Goal: Task Accomplishment & Management: Use online tool/utility

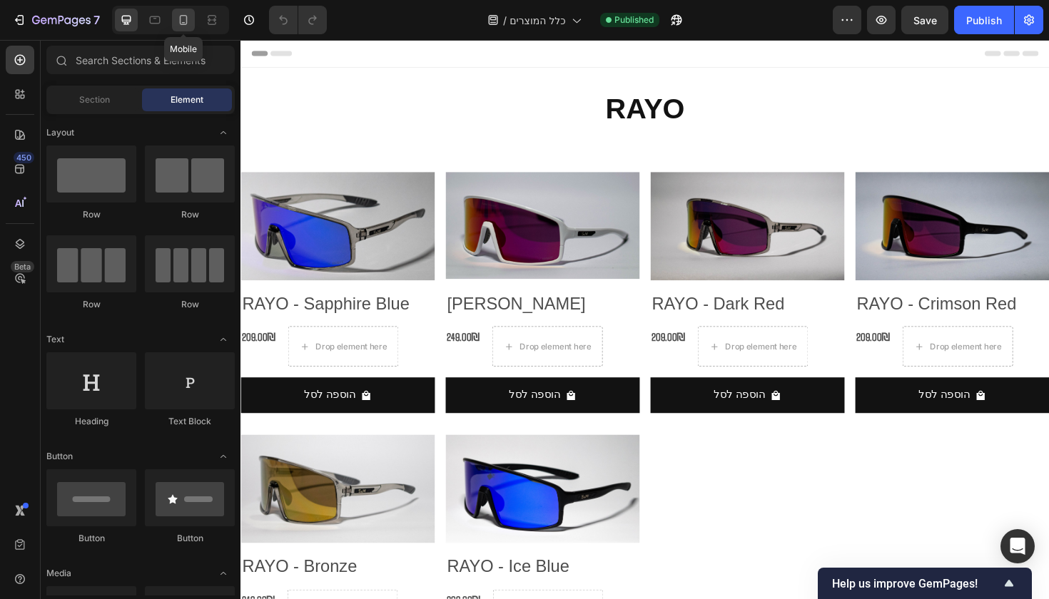
click at [189, 26] on icon at bounding box center [183, 20] width 14 height 14
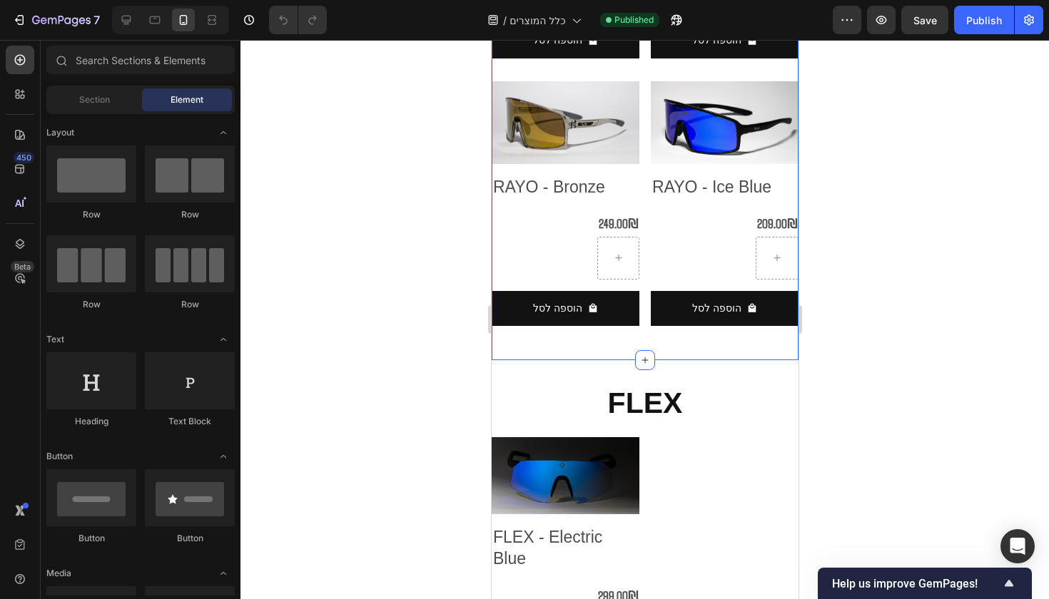
scroll to position [947, 0]
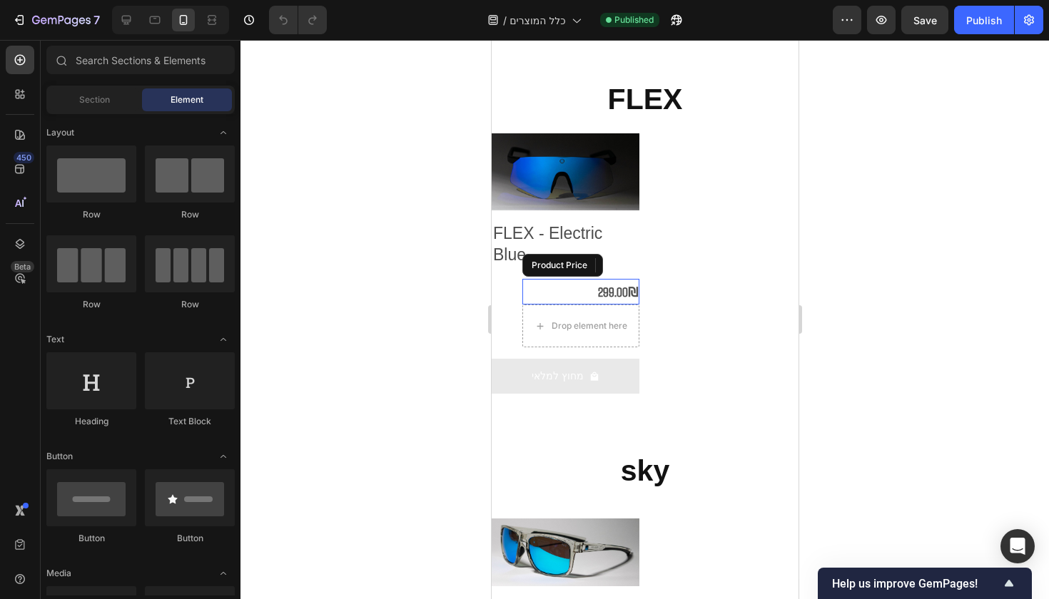
click at [618, 279] on div "299.00₪" at bounding box center [579, 292] width 117 height 26
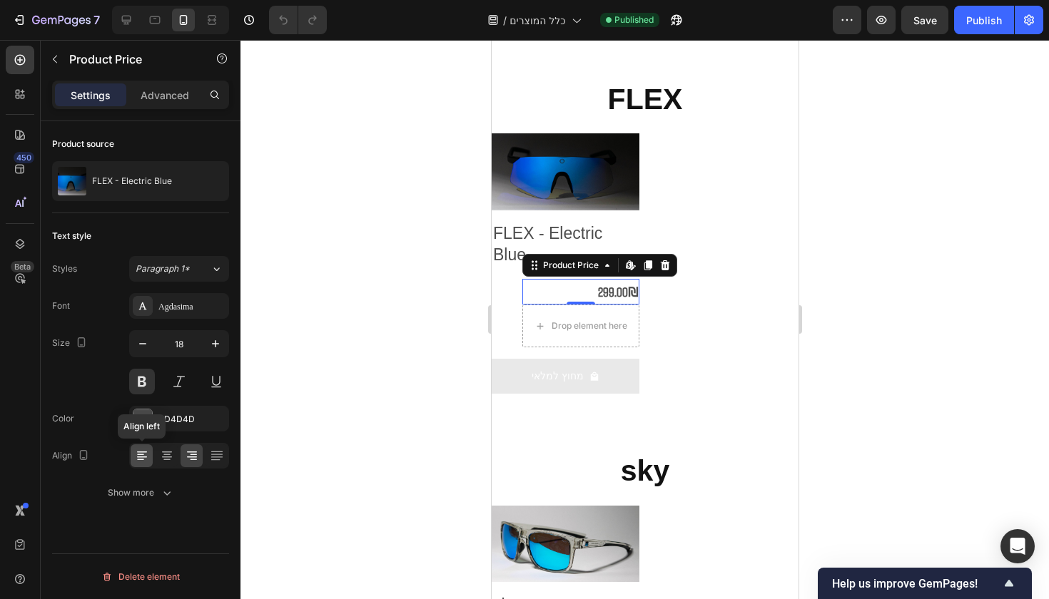
click at [144, 457] on icon at bounding box center [142, 457] width 10 height 1
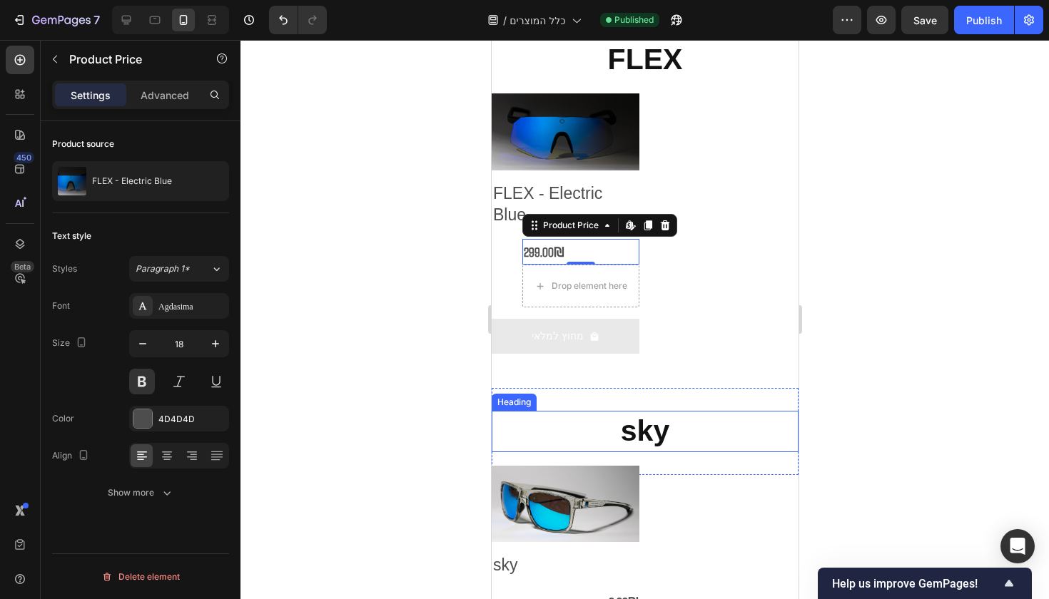
scroll to position [1054, 0]
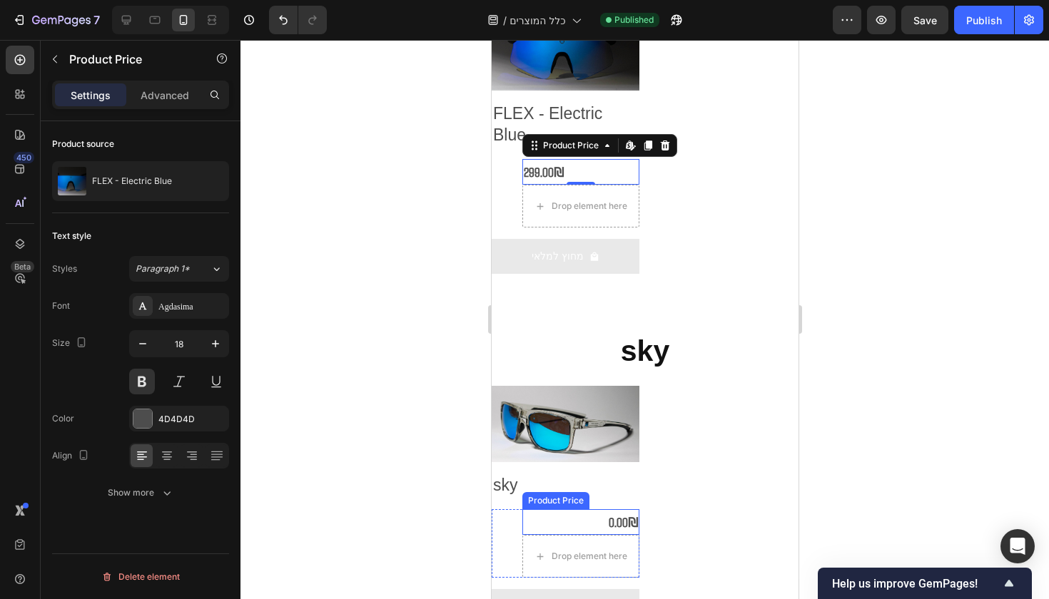
click at [614, 509] on div "0.00₪" at bounding box center [579, 522] width 117 height 26
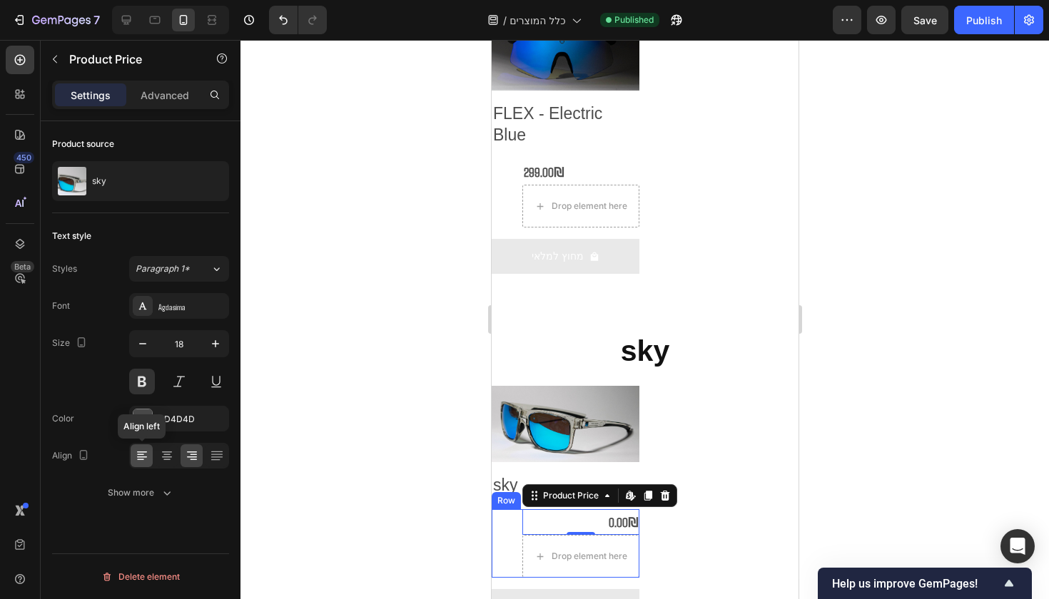
click at [141, 451] on icon at bounding box center [142, 456] width 14 height 14
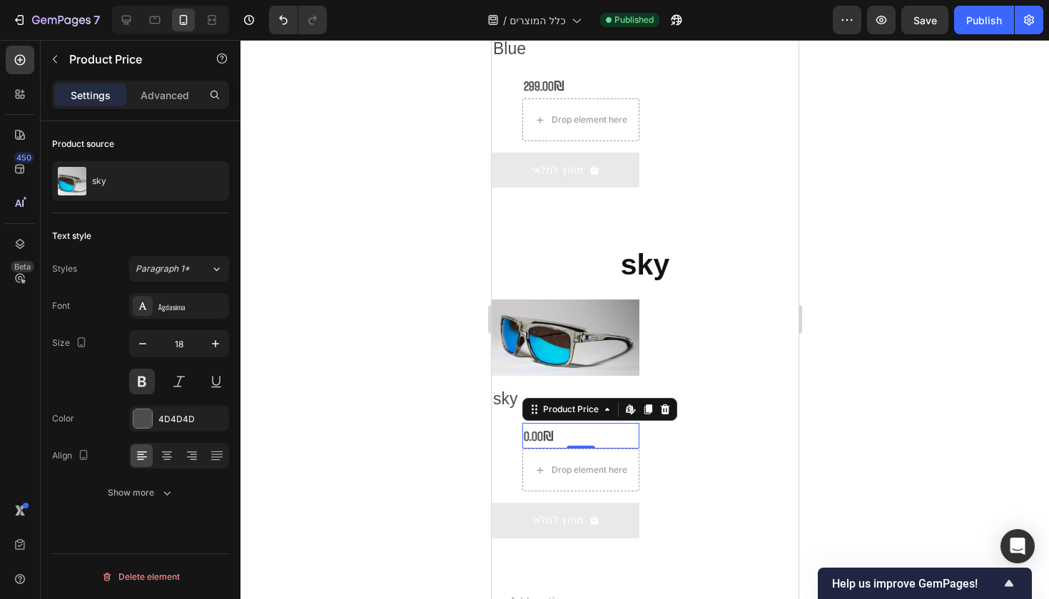
scroll to position [1248, 0]
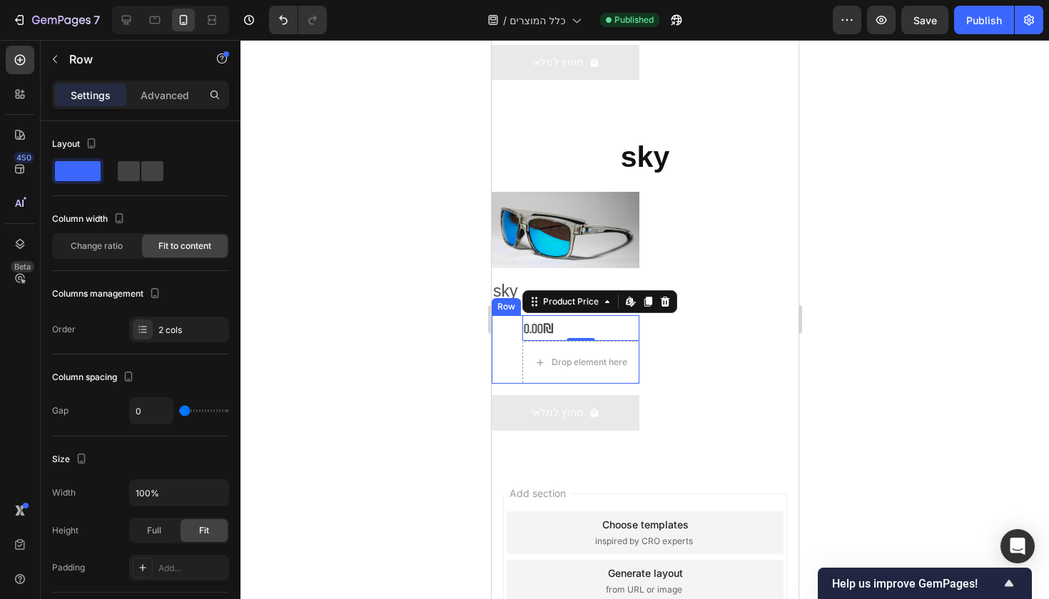
click at [510, 343] on div "0.00₪ Product Price Edit content in Shopify 0 Product Price Edit content in Sho…" at bounding box center [565, 349] width 148 height 68
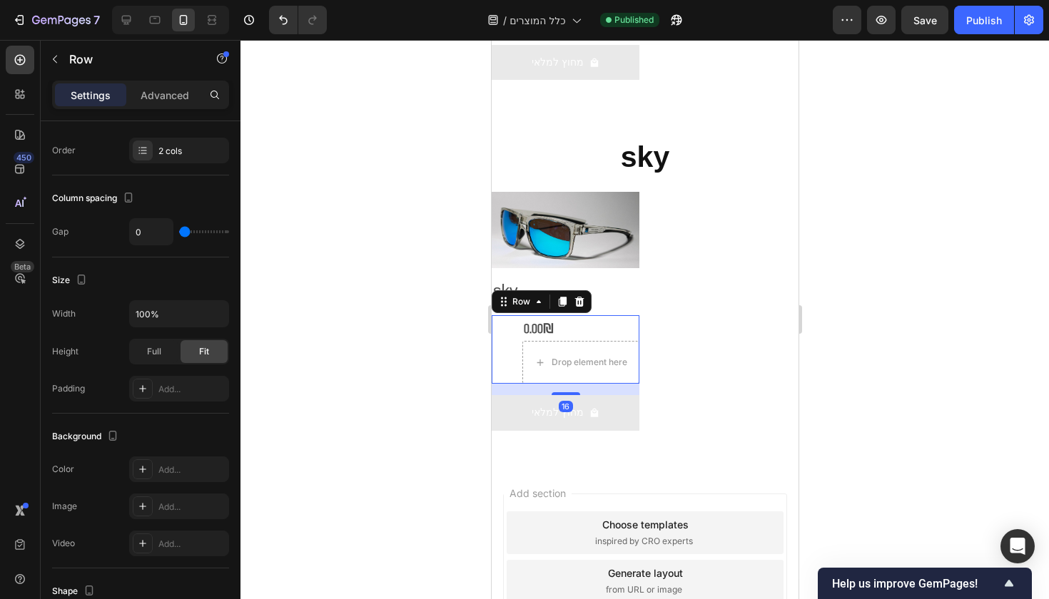
scroll to position [440, 0]
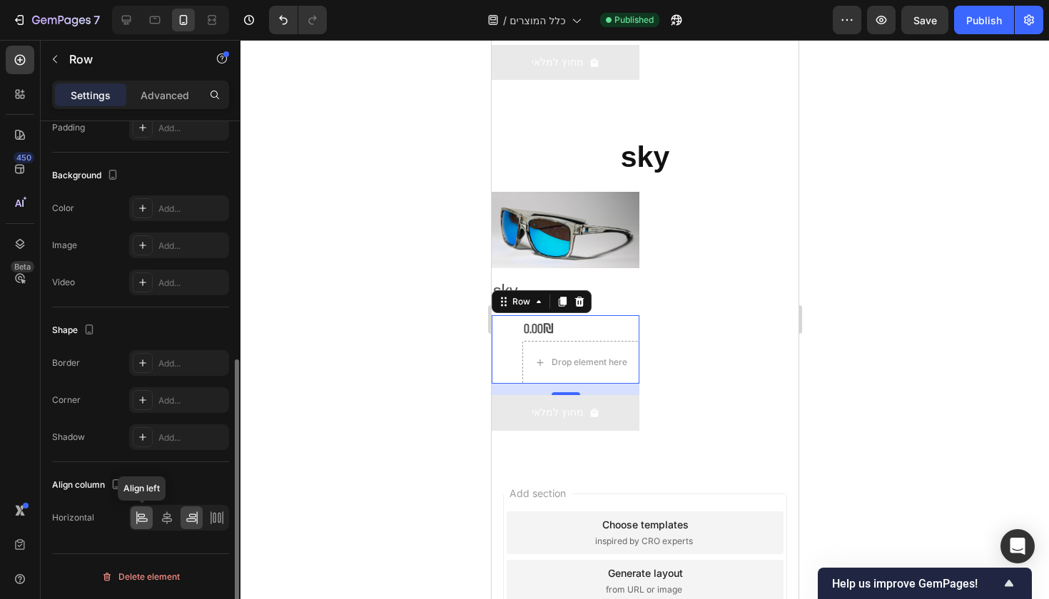
click at [145, 523] on icon at bounding box center [142, 518] width 14 height 14
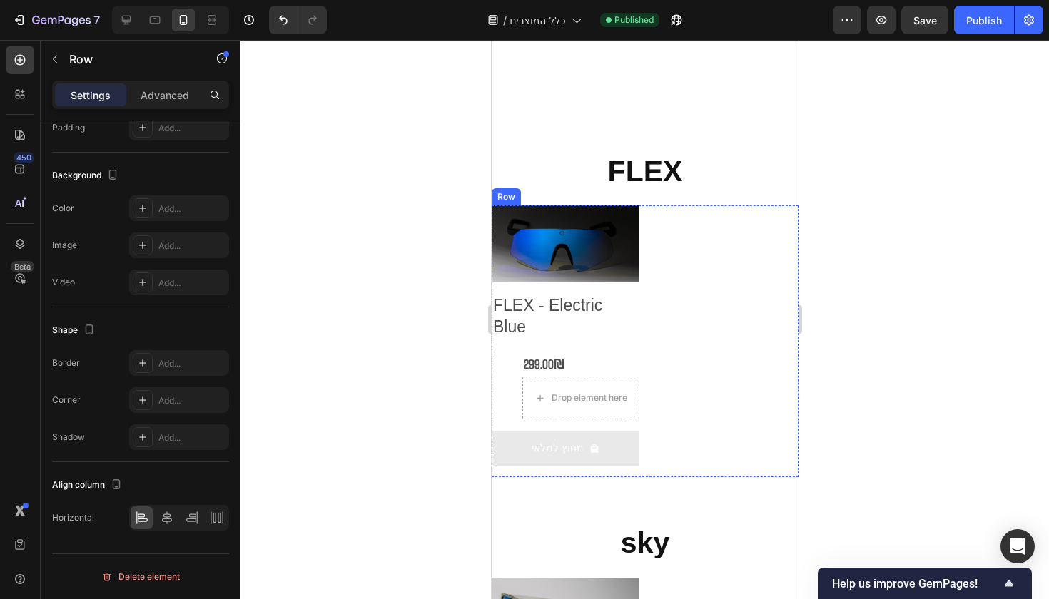
scroll to position [830, 0]
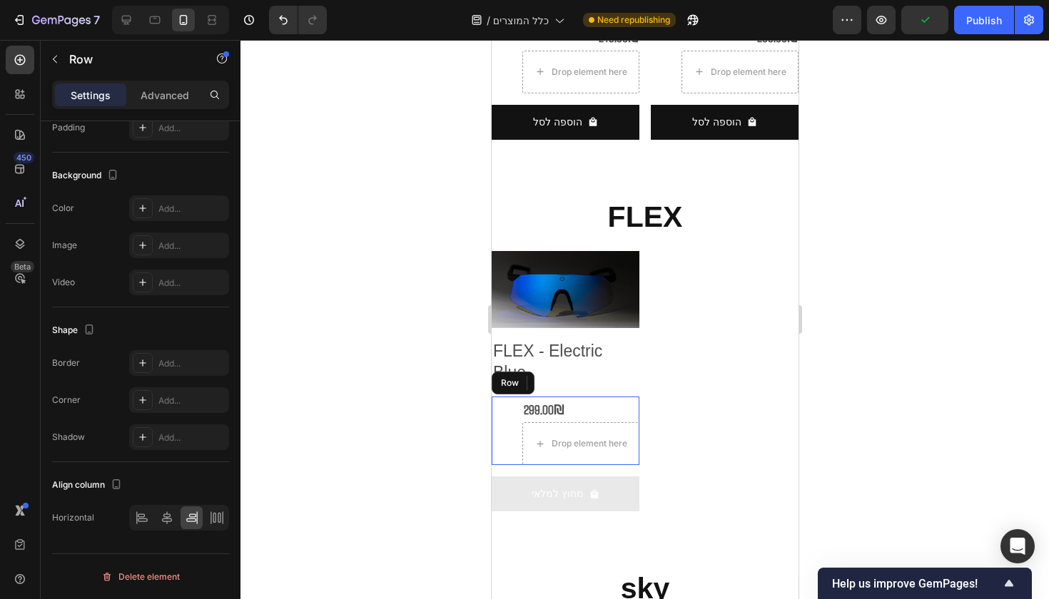
click at [496, 414] on div "299.00₪ Product Price Product Price Drop element here Row" at bounding box center [565, 431] width 148 height 68
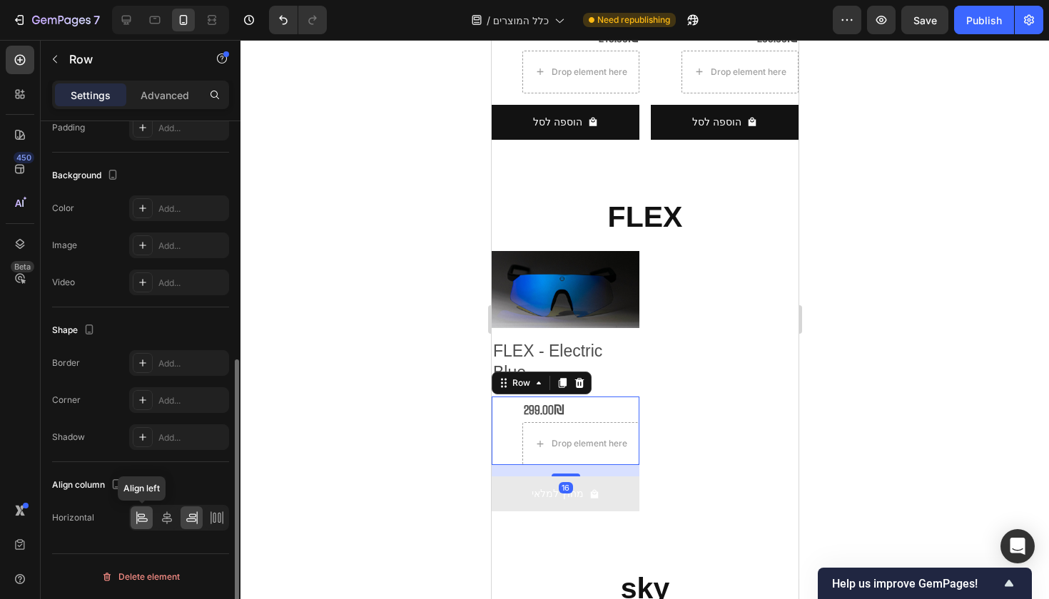
click at [138, 521] on icon at bounding box center [142, 518] width 14 height 14
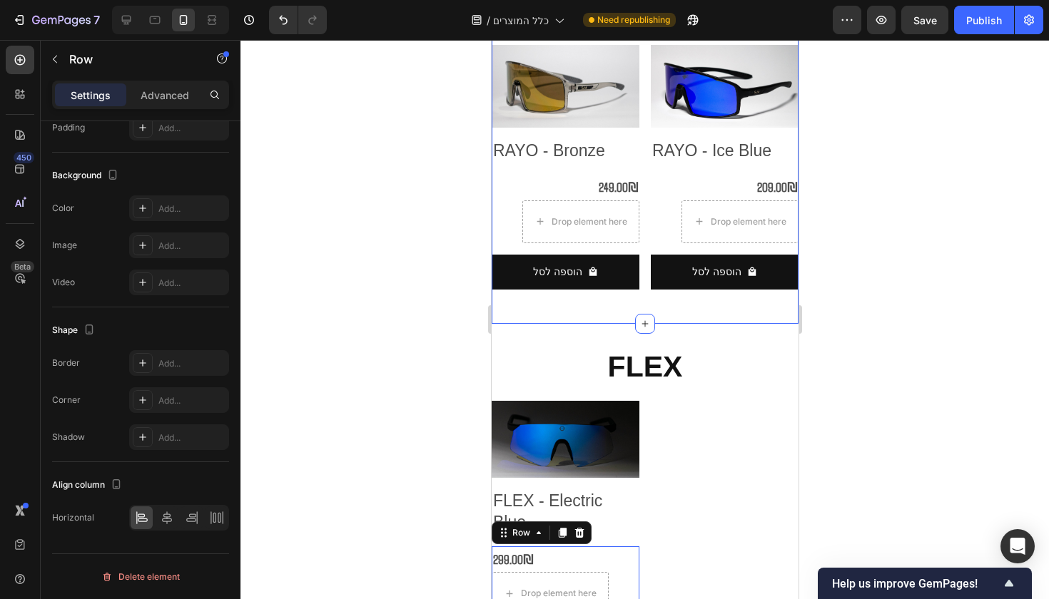
scroll to position [676, 0]
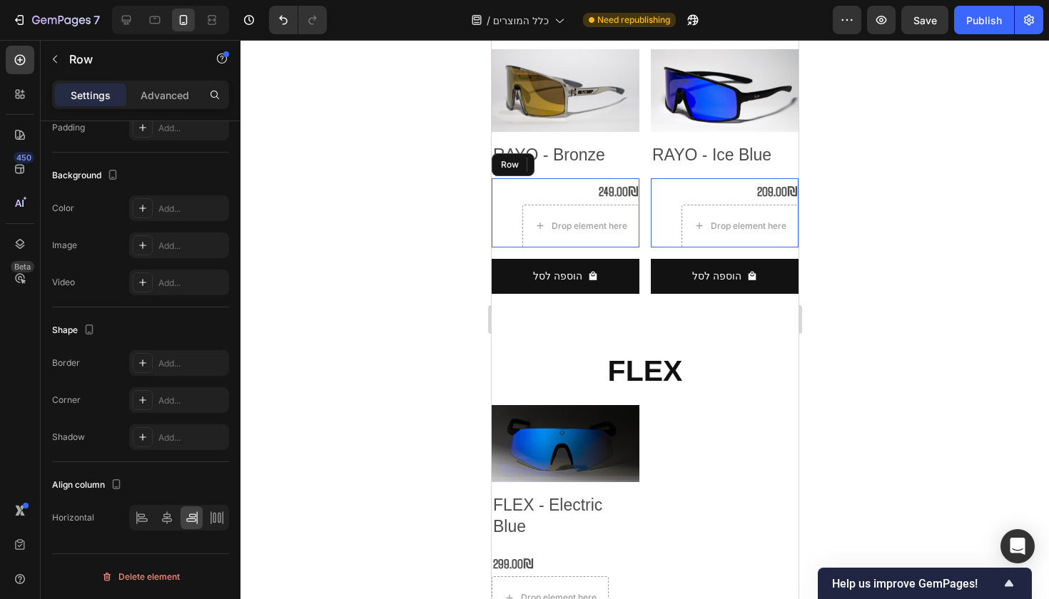
click at [510, 218] on div "249.00₪ Product Price Product Price Drop element here Row" at bounding box center [565, 212] width 148 height 68
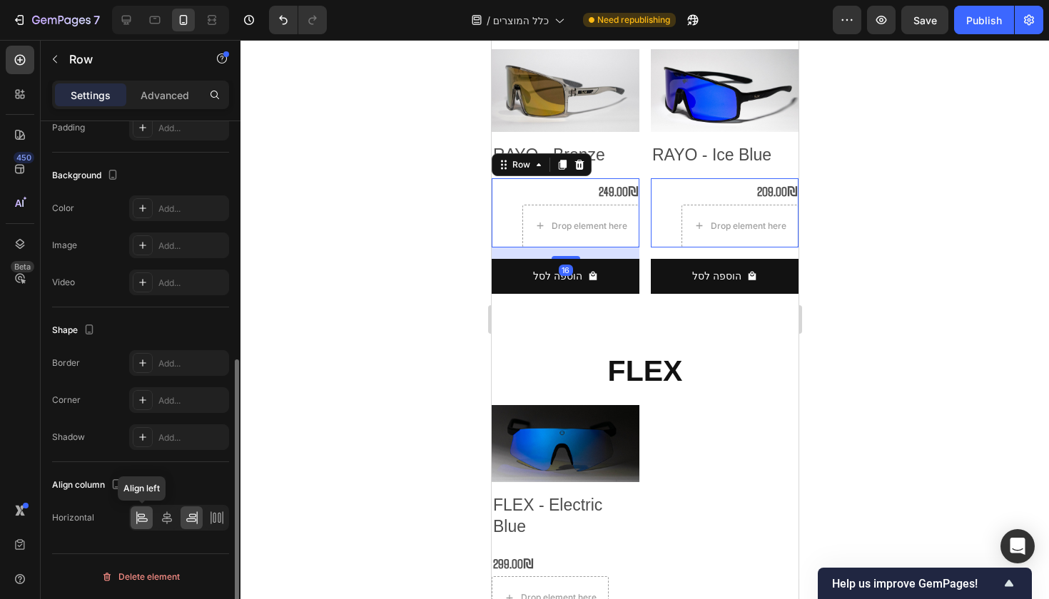
click at [140, 514] on icon at bounding box center [142, 518] width 14 height 14
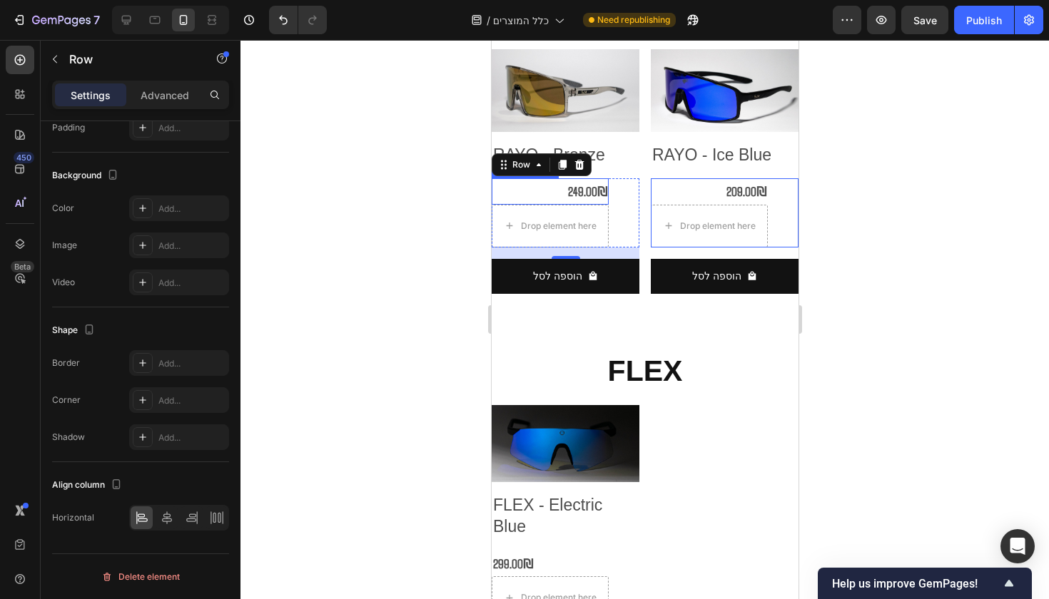
click at [576, 178] on div "249.00₪" at bounding box center [549, 191] width 117 height 26
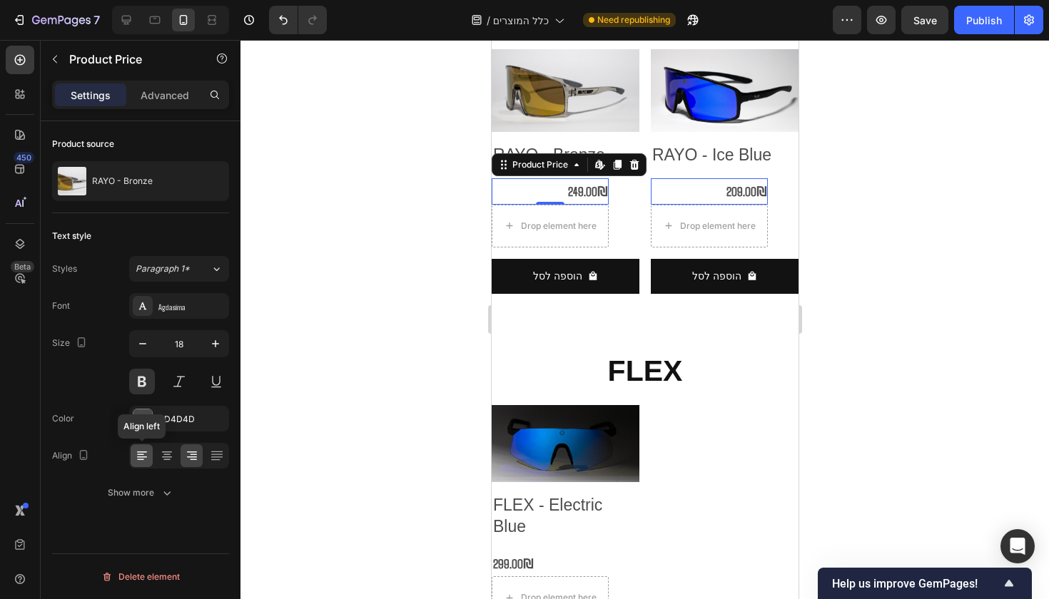
click at [148, 462] on icon at bounding box center [142, 456] width 14 height 14
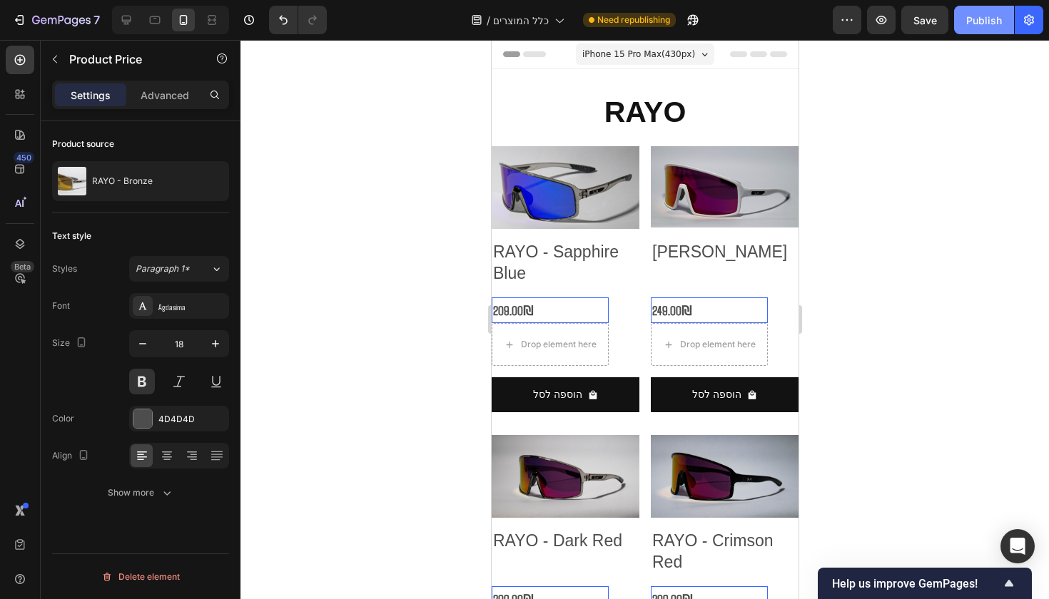
click at [987, 11] on button "Publish" at bounding box center [984, 20] width 60 height 29
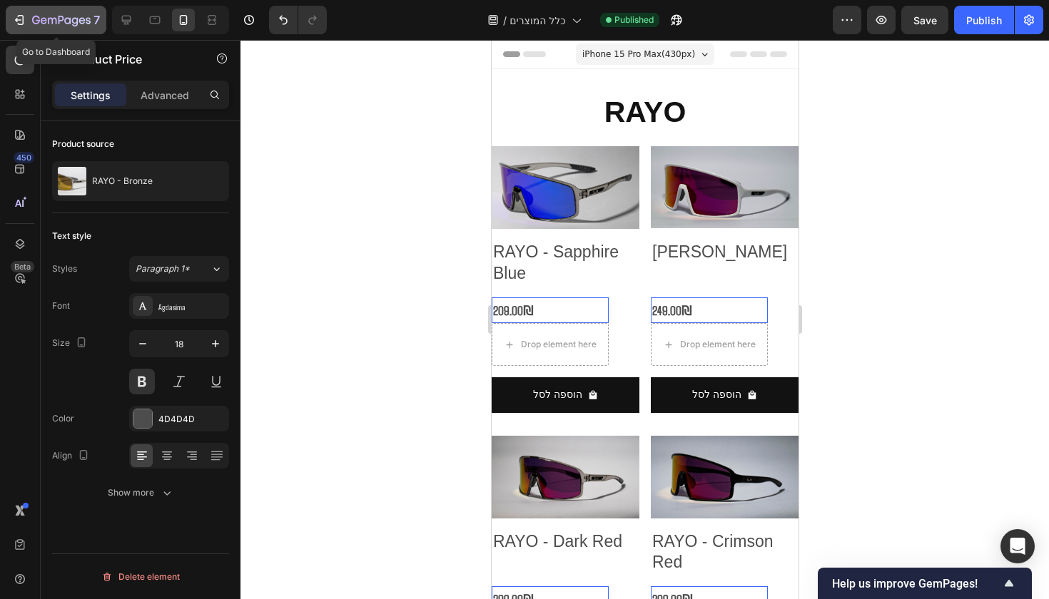
click at [71, 8] on button "7" at bounding box center [56, 20] width 101 height 29
